Goal: Task Accomplishment & Management: Manage account settings

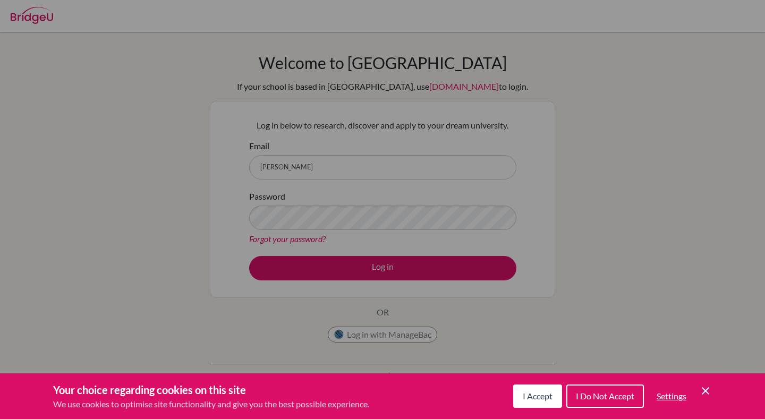
click at [536, 398] on span "I Accept" at bounding box center [538, 396] width 30 height 10
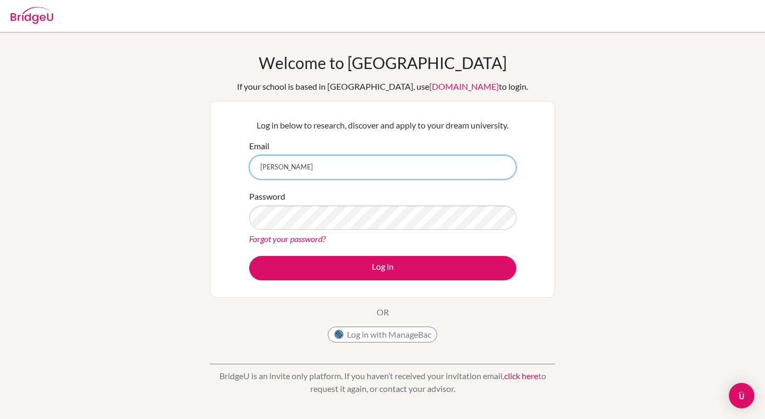
click at [419, 167] on input "noella" at bounding box center [382, 167] width 267 height 24
type input "noellaszeto1234@gmail.com"
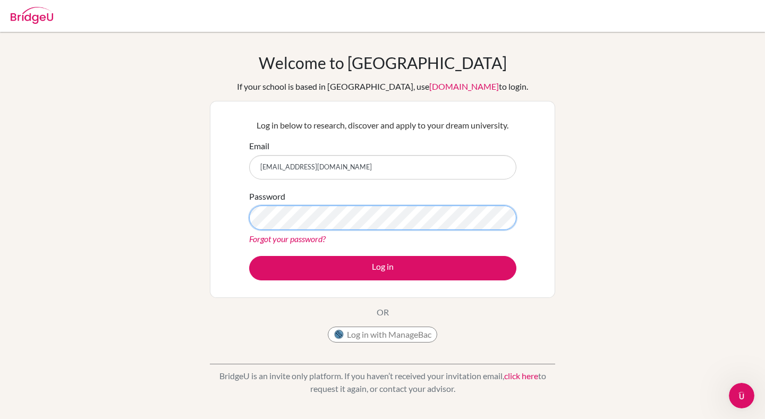
click at [249, 256] on button "Log in" at bounding box center [382, 268] width 267 height 24
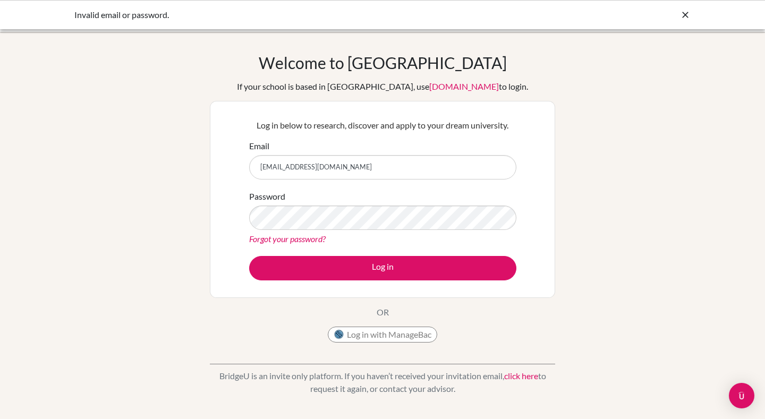
drag, startPoint x: 470, startPoint y: 172, endPoint x: 261, endPoint y: 150, distance: 210.0
click at [261, 150] on div "Email [EMAIL_ADDRESS][DOMAIN_NAME]" at bounding box center [382, 160] width 267 height 40
click at [726, 332] on div "Welcome to [GEOGRAPHIC_DATA] If your school is based in [GEOGRAPHIC_DATA], use …" at bounding box center [382, 227] width 765 height 348
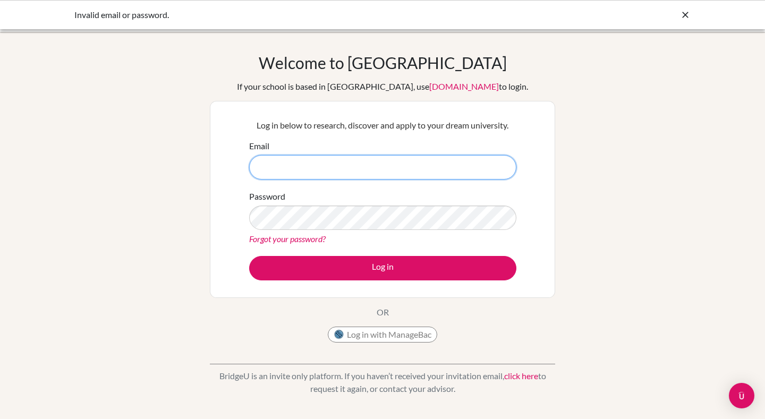
click at [465, 173] on input "Email" at bounding box center [382, 167] width 267 height 24
type input "new-a.k@dprep.ac.th"
click at [249, 256] on button "Log in" at bounding box center [382, 268] width 267 height 24
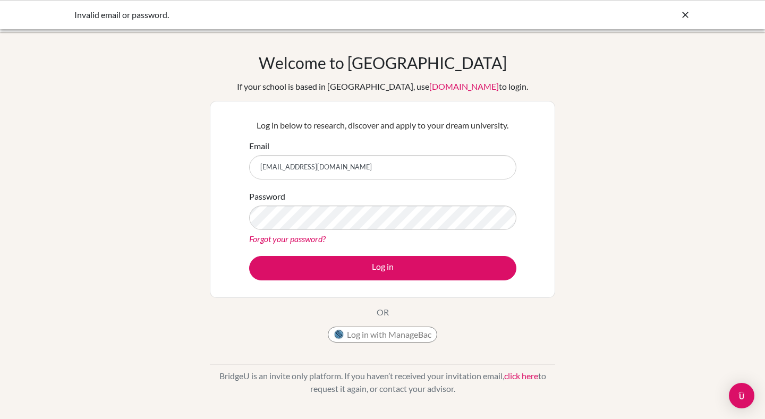
click at [249, 256] on button "Log in" at bounding box center [382, 268] width 267 height 24
click at [688, 17] on icon at bounding box center [685, 15] width 11 height 11
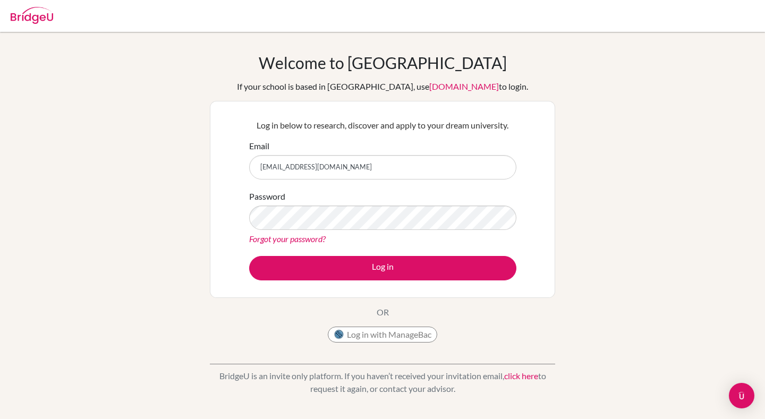
click at [39, 10] on img at bounding box center [32, 15] width 43 height 17
